Goal: Task Accomplishment & Management: Manage account settings

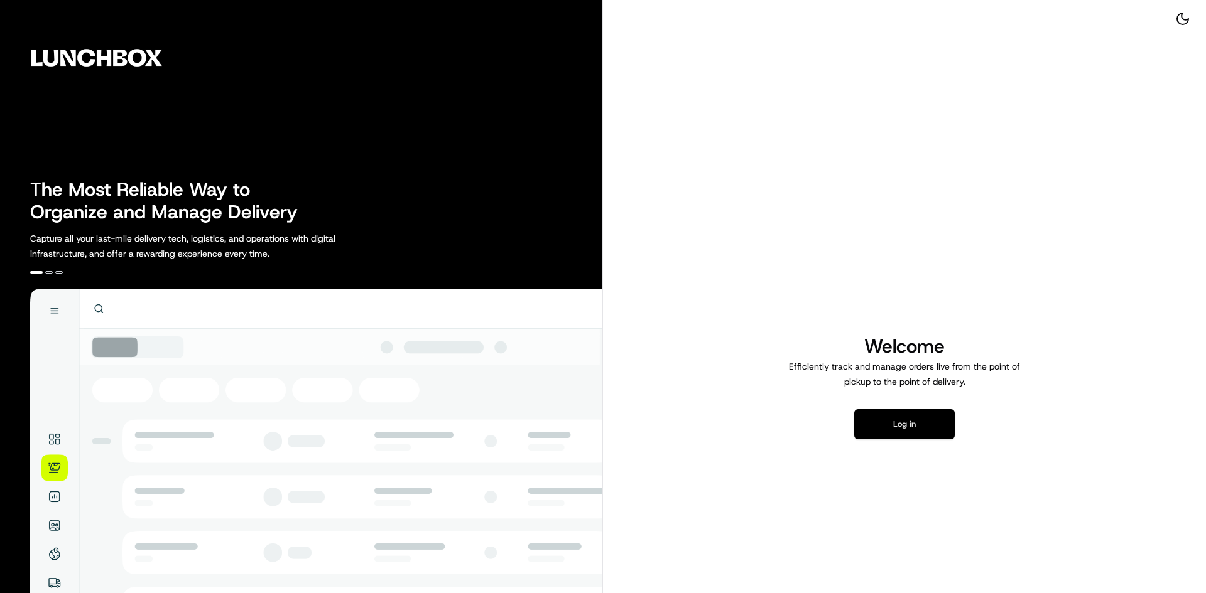
click at [900, 426] on button "Log in" at bounding box center [904, 424] width 100 height 30
